Goal: Navigation & Orientation: Find specific page/section

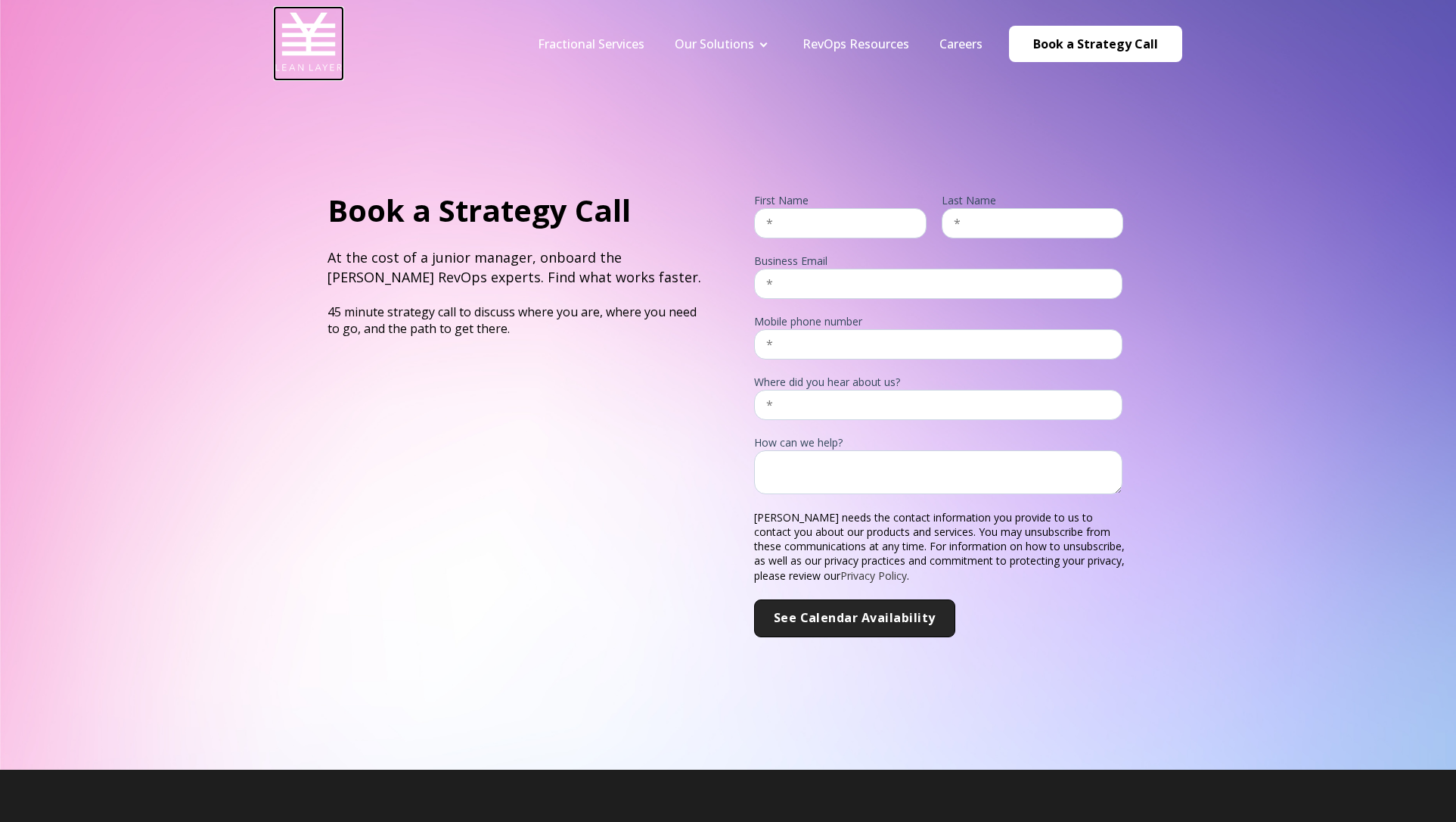
click at [282, 47] on img at bounding box center [308, 41] width 68 height 68
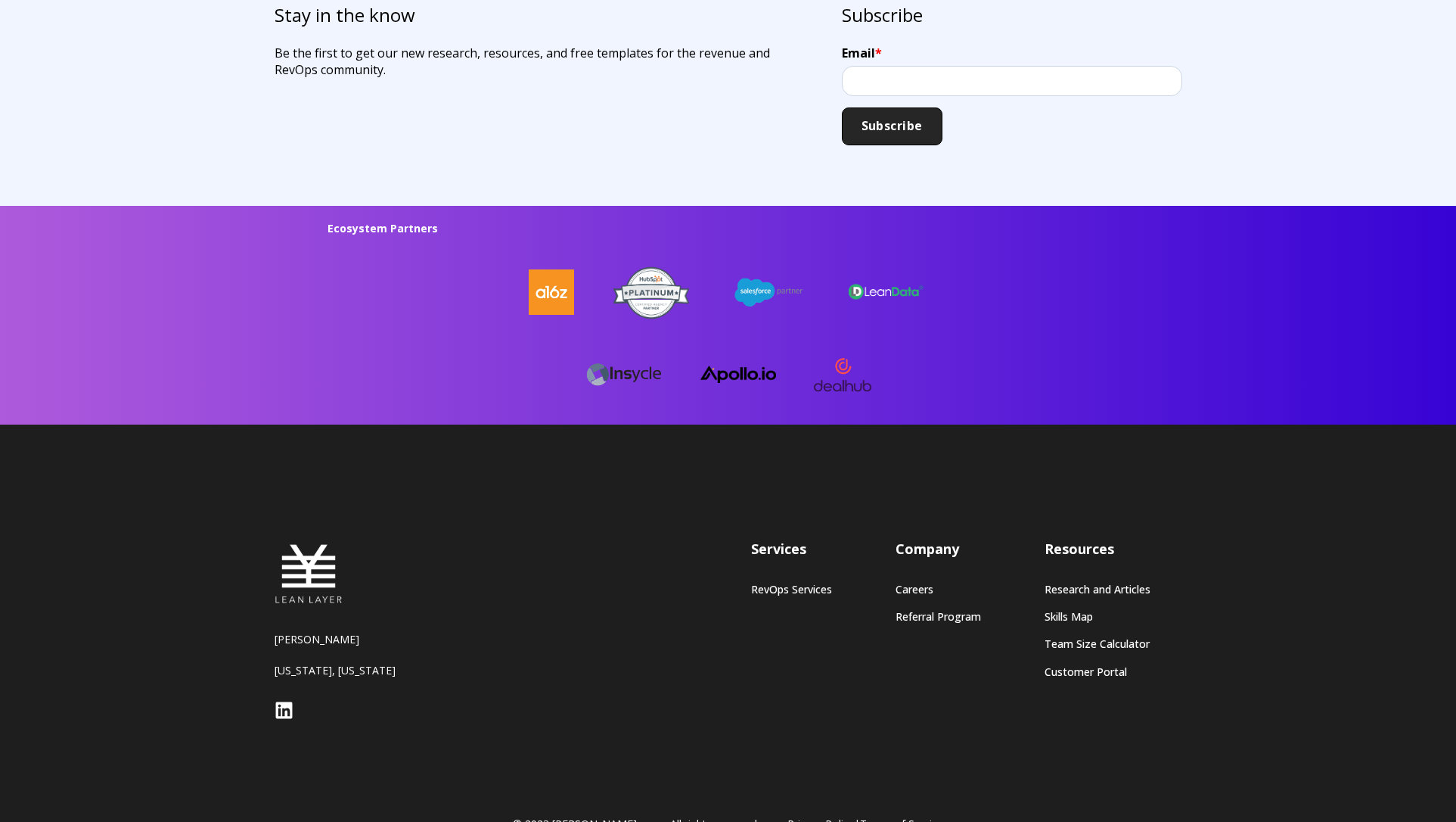
scroll to position [3916, 0]
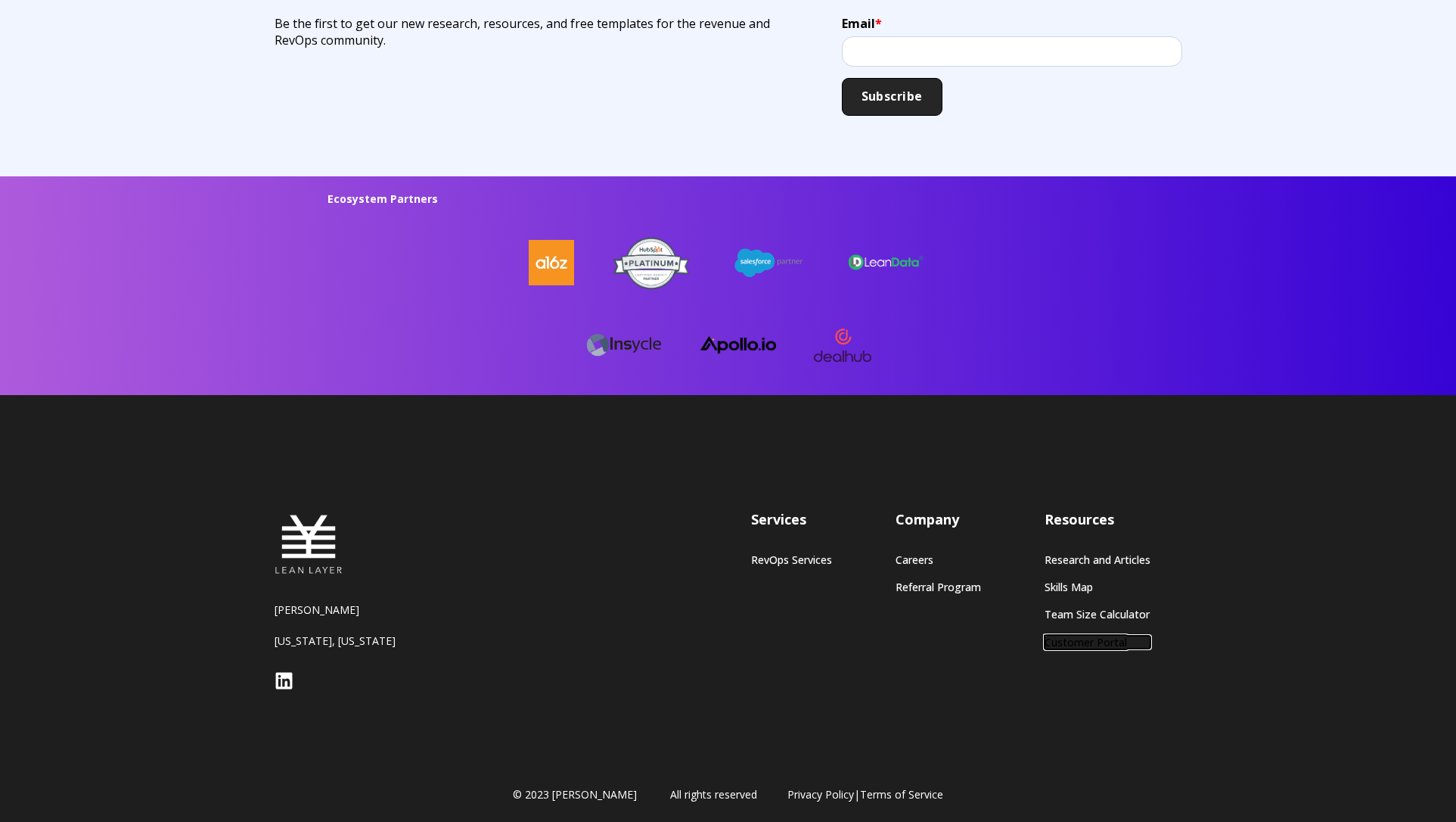
click at [1092, 643] on link "Customer Portal" at bounding box center [1097, 642] width 106 height 13
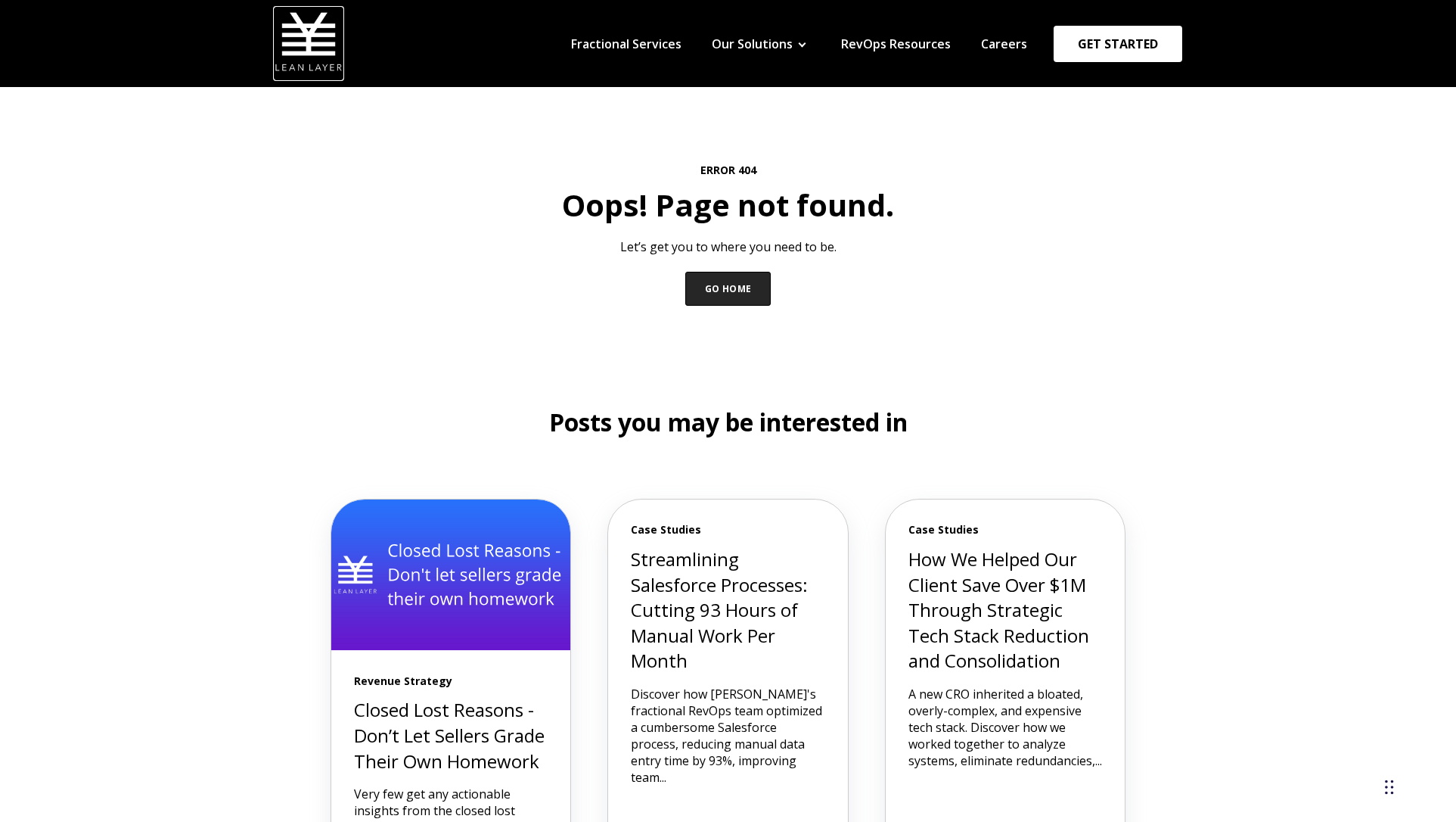
click at [304, 34] on img at bounding box center [308, 41] width 68 height 68
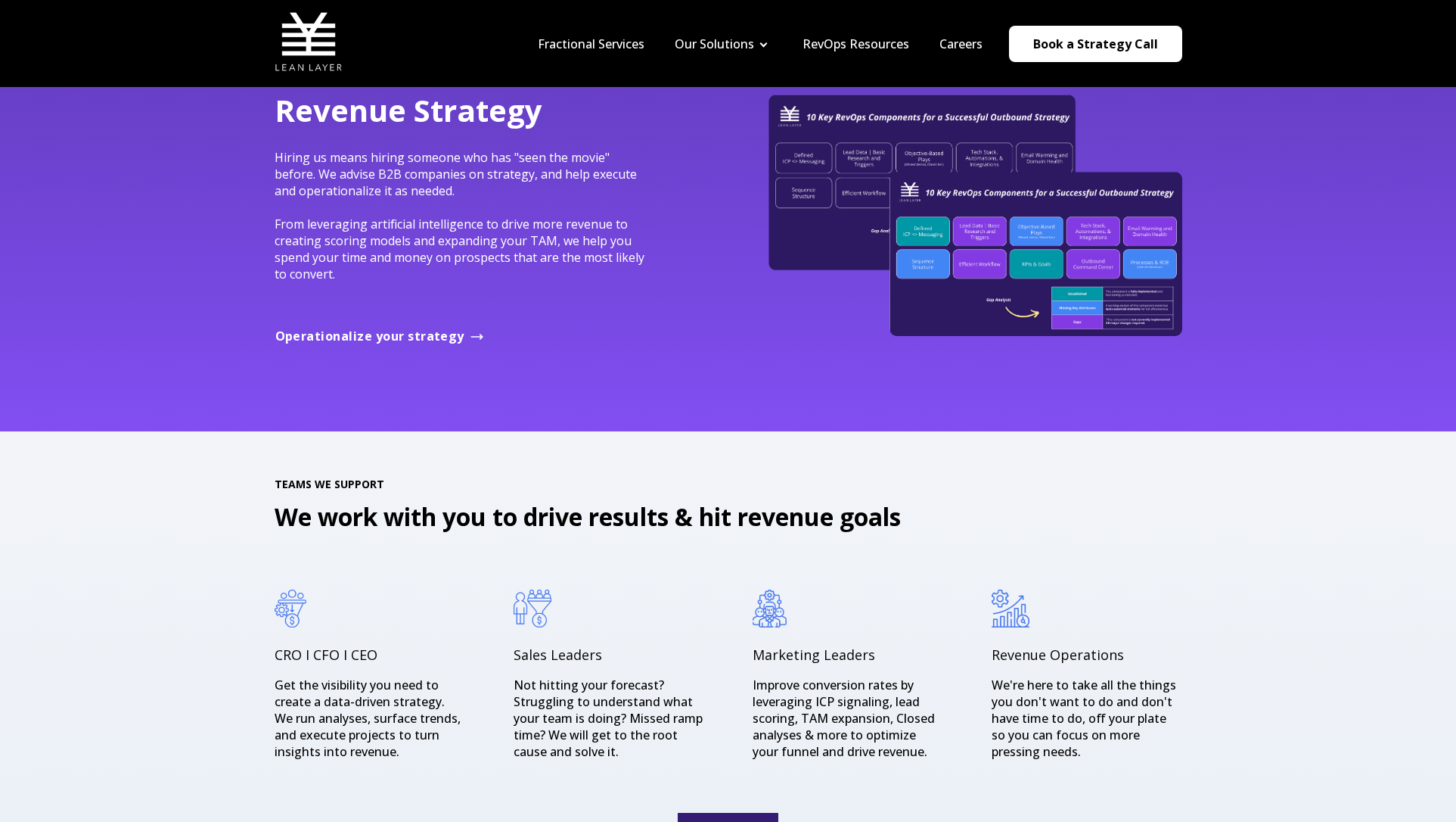
scroll to position [1619, 0]
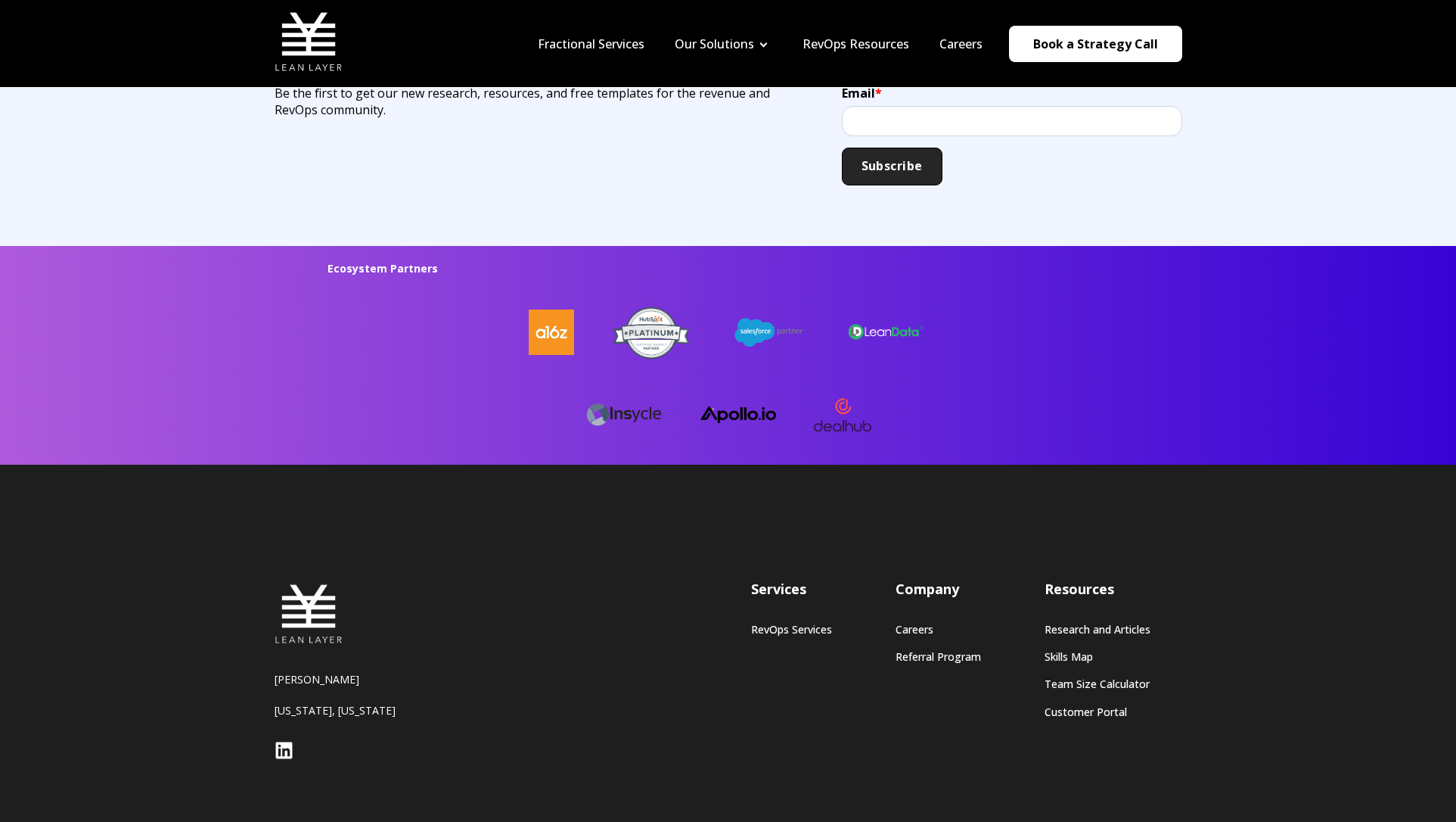
scroll to position [3853, 0]
